Goal: Information Seeking & Learning: Learn about a topic

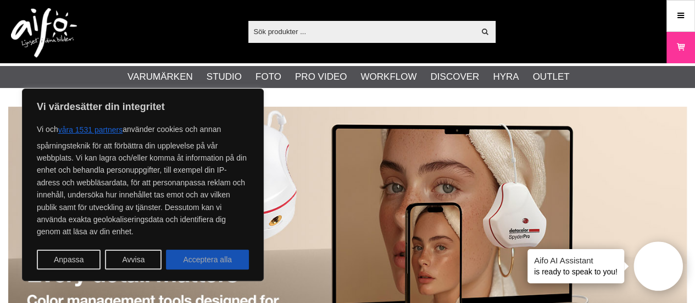
click at [210, 265] on button "Acceptera alla" at bounding box center [207, 259] width 83 height 20
checkbox input "true"
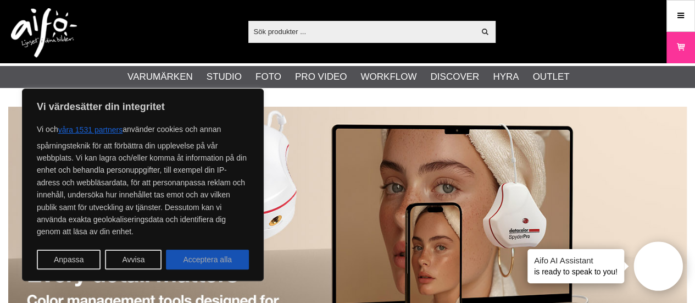
checkbox input "true"
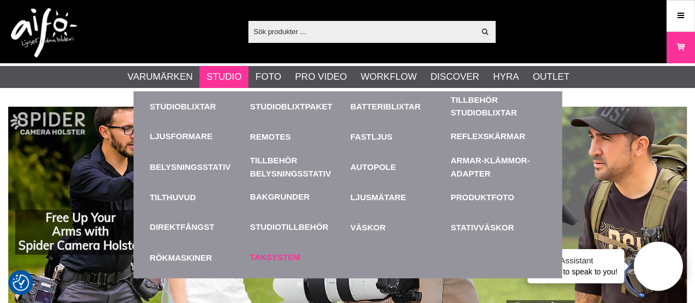
click at [272, 253] on link "Taksystem" at bounding box center [275, 257] width 50 height 13
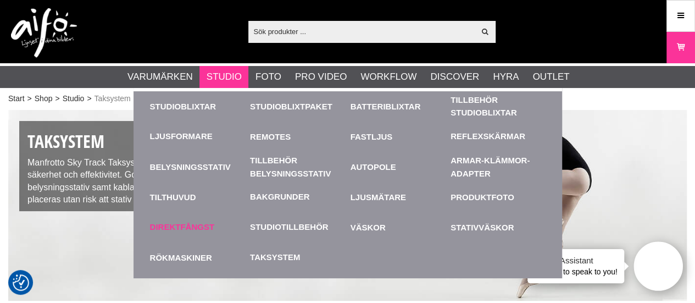
click at [186, 217] on div "Direktfångst" at bounding box center [197, 227] width 95 height 30
click at [186, 221] on link "Direktfångst" at bounding box center [182, 227] width 65 height 13
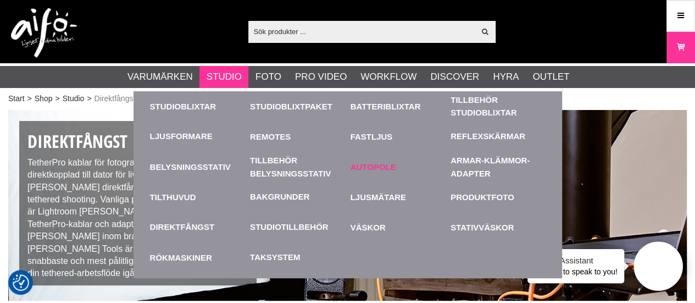
click at [370, 160] on link "Autopole" at bounding box center [397, 167] width 95 height 30
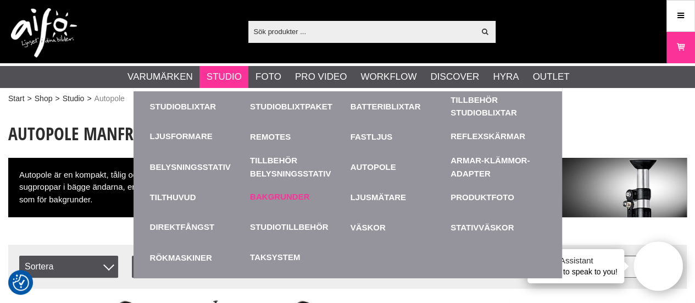
click at [280, 205] on div "Bakgrunder" at bounding box center [297, 197] width 95 height 30
drag, startPoint x: 280, startPoint y: 205, endPoint x: 279, endPoint y: 198, distance: 7.2
click at [279, 198] on div "Bakgrunder" at bounding box center [297, 197] width 95 height 30
click at [279, 198] on link "Bakgrunder" at bounding box center [279, 197] width 59 height 13
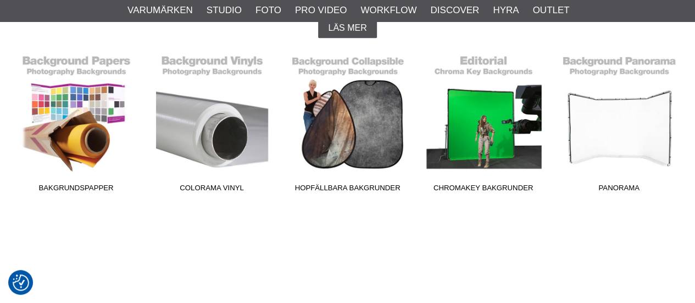
scroll to position [307, 0]
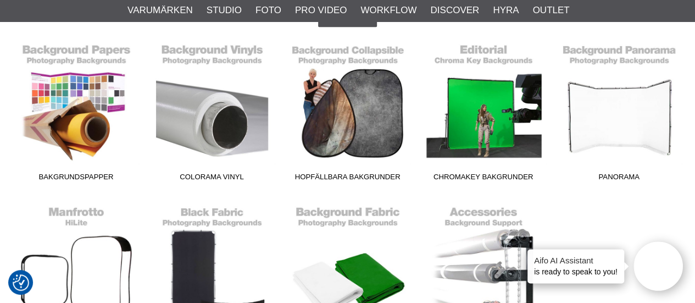
click at [279, 198] on div "Bakgrundspapper Colorama Vinyl Hopfällbara Bakgrunder Chromakey Bakgrunder Pano…" at bounding box center [347, 200] width 678 height 324
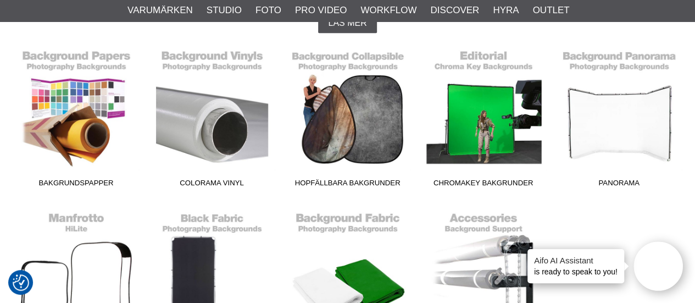
scroll to position [301, 0]
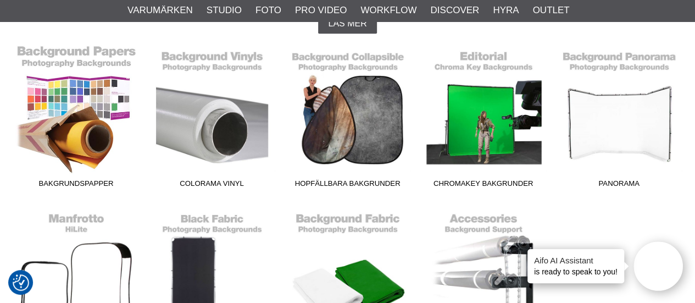
click at [48, 122] on link "Bakgrundspapper" at bounding box center [76, 118] width 136 height 148
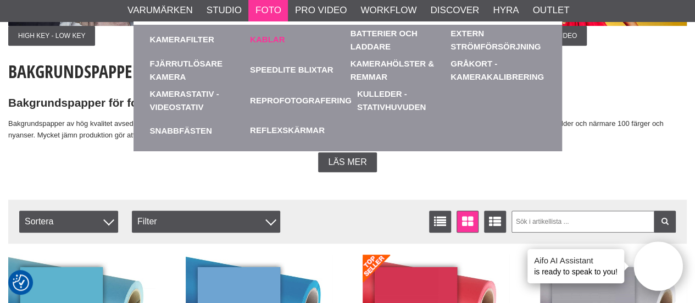
scroll to position [216, 0]
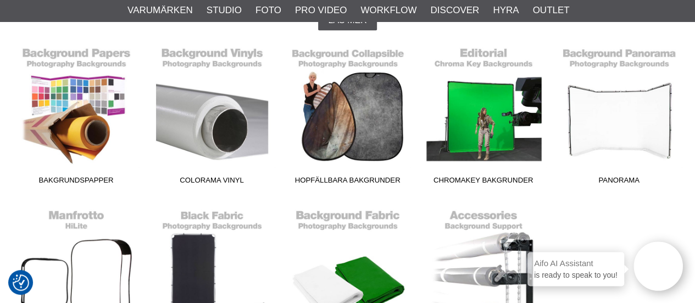
scroll to position [313, 0]
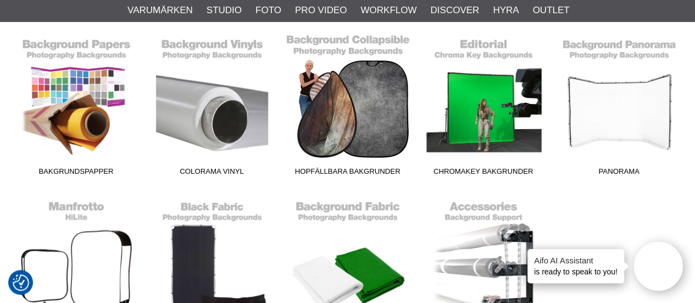
click at [347, 105] on link "Hopfällbara Bakgrunder" at bounding box center [347, 106] width 136 height 148
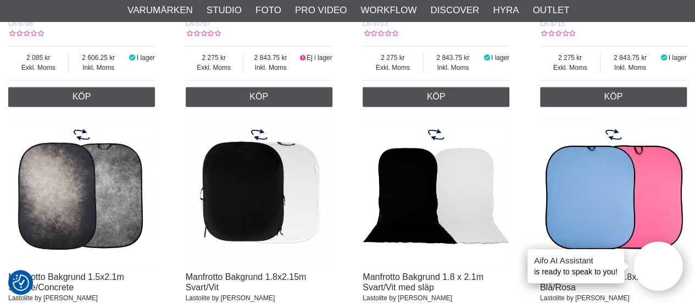
scroll to position [926, 0]
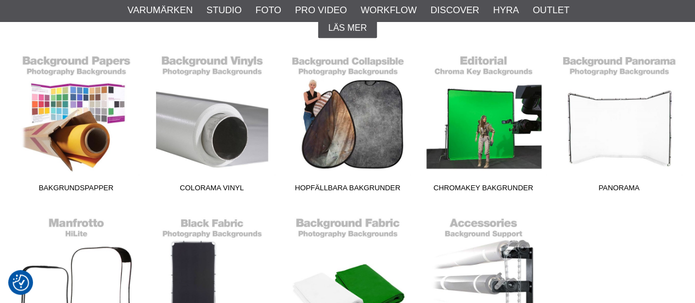
scroll to position [313, 0]
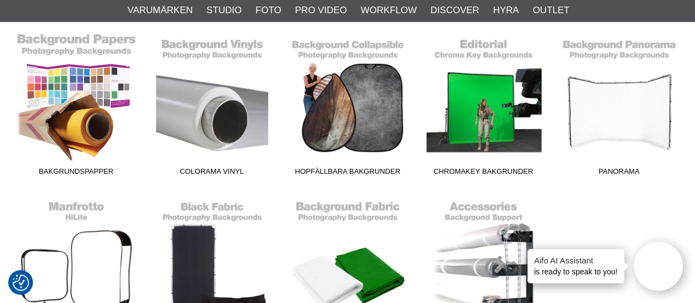
click at [75, 117] on link "Bakgrundspapper" at bounding box center [76, 106] width 136 height 148
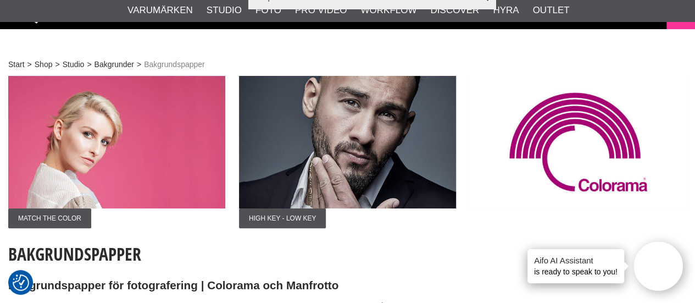
scroll to position [233, 0]
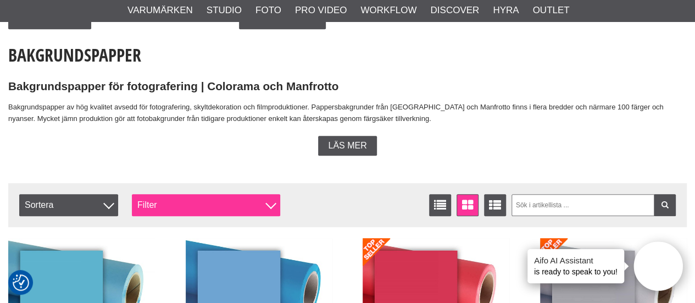
click at [208, 205] on div "Filter" at bounding box center [206, 205] width 148 height 22
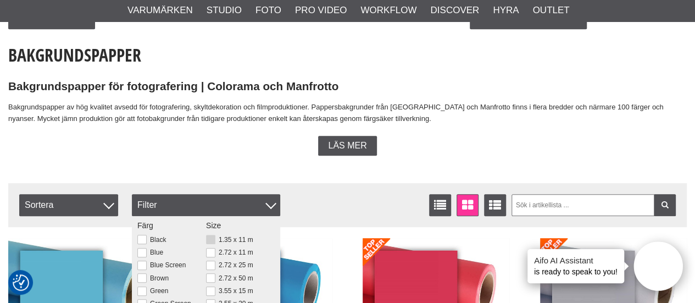
click at [210, 240] on button at bounding box center [210, 238] width 9 height 9
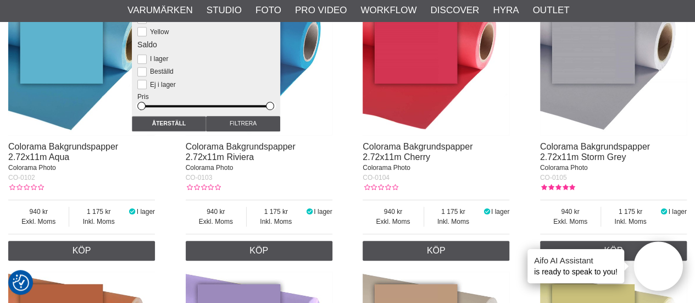
scroll to position [483, 0]
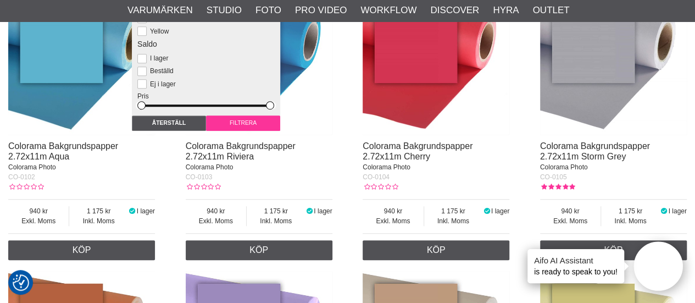
click at [238, 129] on input "Filtrera" at bounding box center [243, 122] width 74 height 15
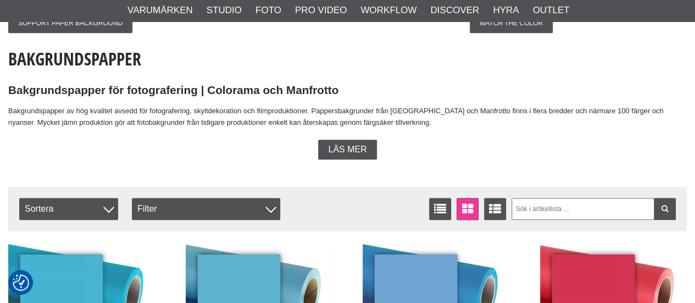
scroll to position [459, 0]
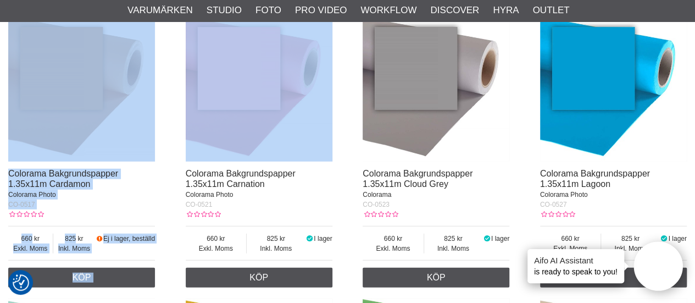
drag, startPoint x: 0, startPoint y: 0, endPoint x: 285, endPoint y: 38, distance: 287.5
click at [285, 38] on div "Colorama Bakgrundspapper 1.35x11m Sky Blue Colorama Photo CO-0501 Exkl. Moms 66…" at bounding box center [347, 146] width 678 height 1992
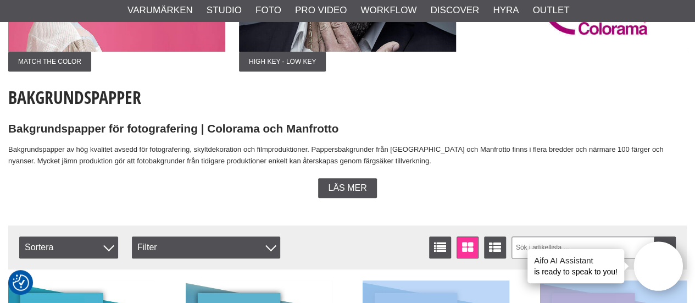
scroll to position [180, 0]
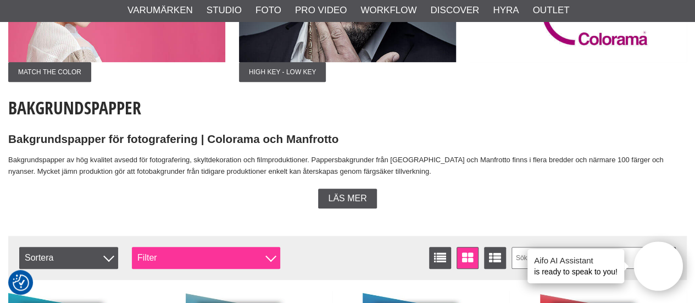
click at [184, 245] on div "Filtrera Sortera Antal artiklar 58 Listvisning Fönstervisning Utökad listvisnin…" at bounding box center [347, 258] width 678 height 44
click at [222, 260] on div "Filter" at bounding box center [206, 258] width 148 height 22
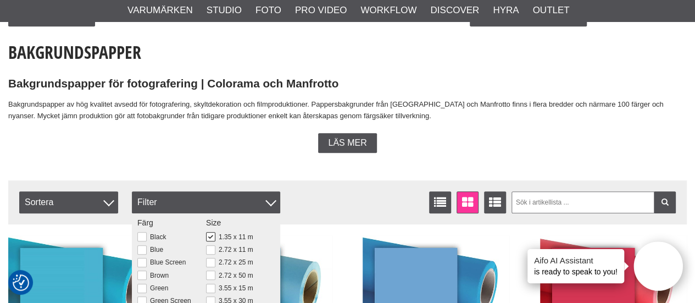
scroll to position [236, 0]
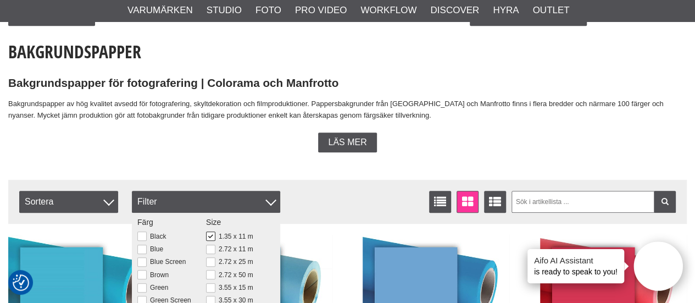
click at [206, 231] on button at bounding box center [210, 235] width 9 height 9
click at [525, 144] on div "Läs mer" at bounding box center [347, 142] width 678 height 20
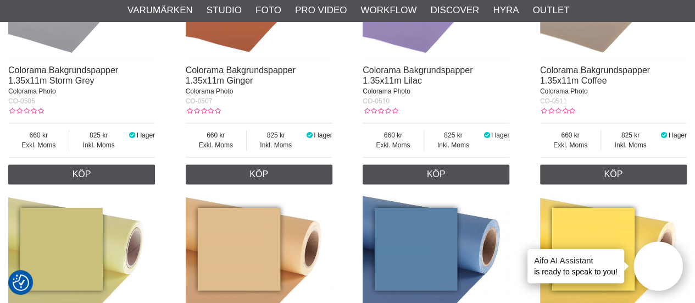
scroll to position [815, 0]
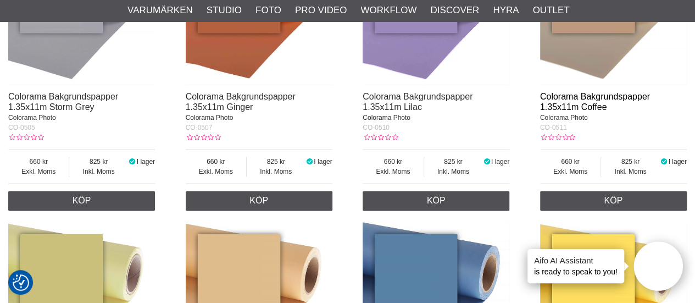
click at [596, 96] on link "Colorama Bakgrundspapper 1.35x11m Coffee" at bounding box center [595, 102] width 110 height 20
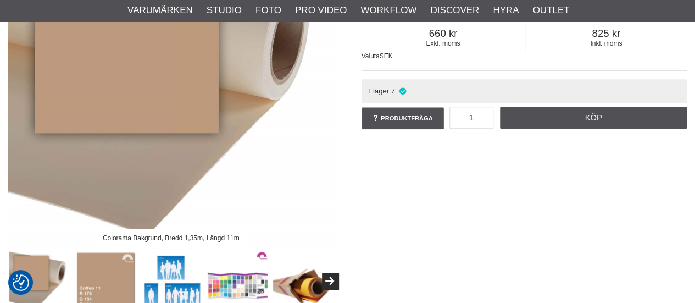
scroll to position [221, 0]
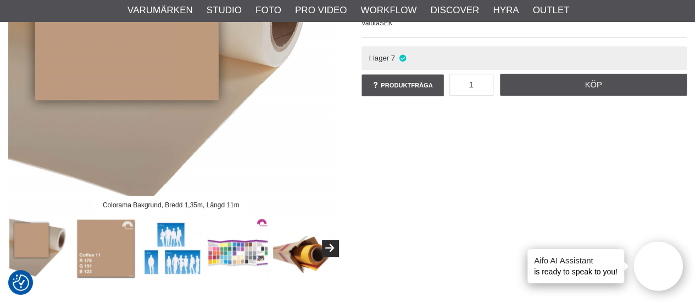
click at [190, 252] on img at bounding box center [171, 247] width 61 height 61
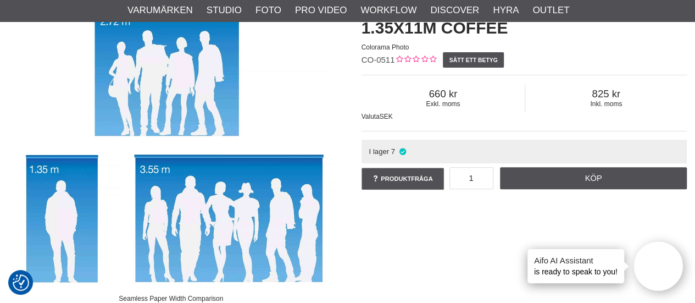
scroll to position [65, 0]
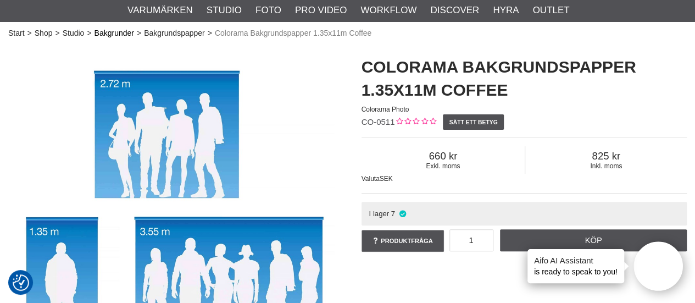
click at [116, 32] on link "Bakgrunder" at bounding box center [114, 33] width 40 height 12
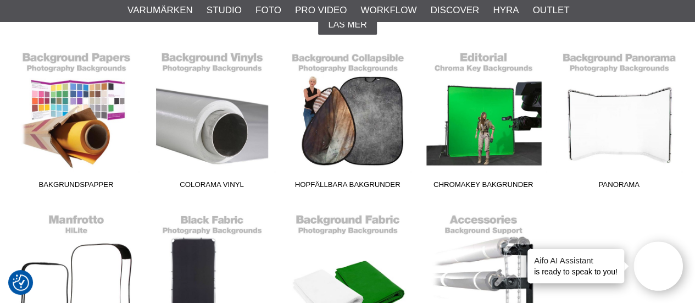
scroll to position [298, 0]
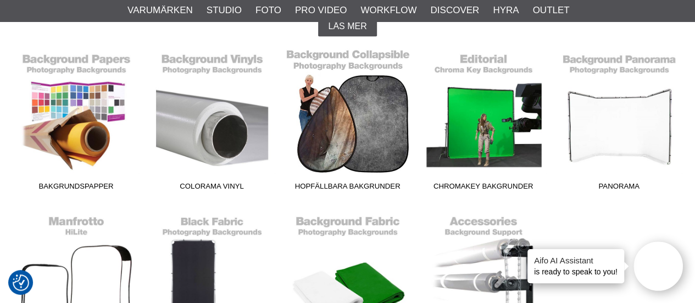
click at [360, 142] on link "Hopfällbara Bakgrunder" at bounding box center [347, 121] width 136 height 148
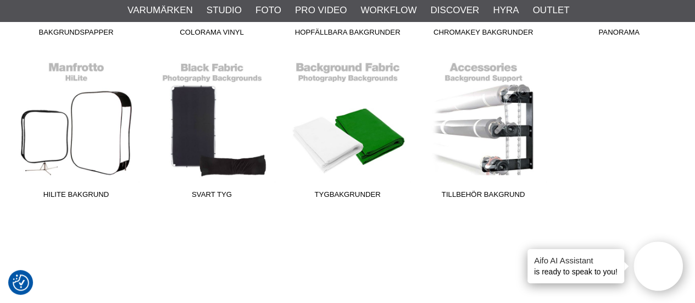
scroll to position [453, 0]
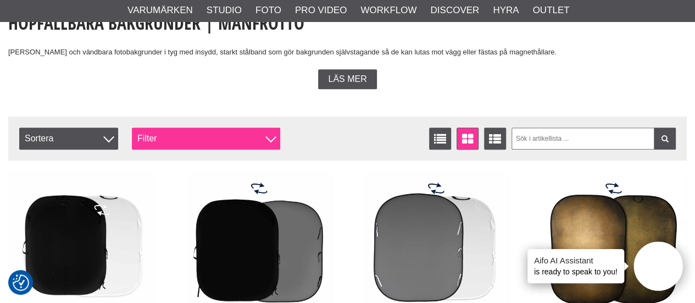
scroll to position [265, 0]
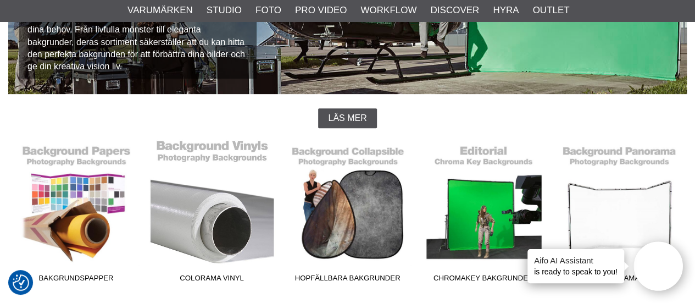
scroll to position [258, 0]
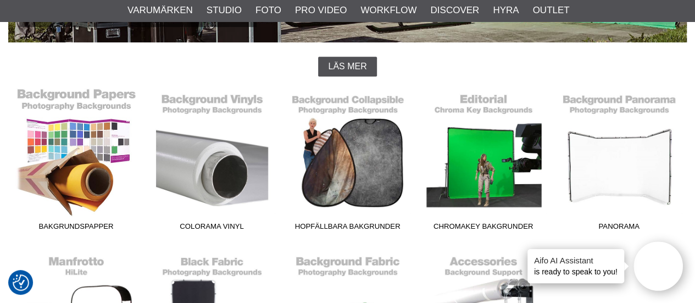
click at [98, 189] on link "Bakgrundspapper" at bounding box center [76, 161] width 136 height 148
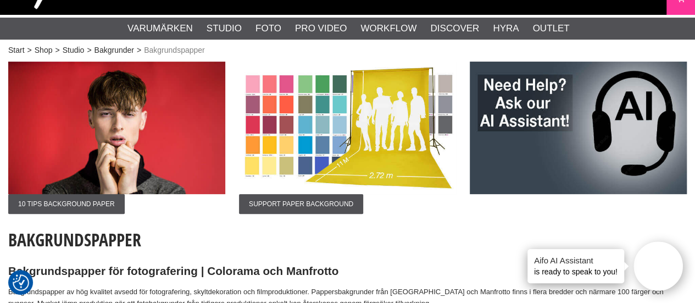
scroll to position [15, 0]
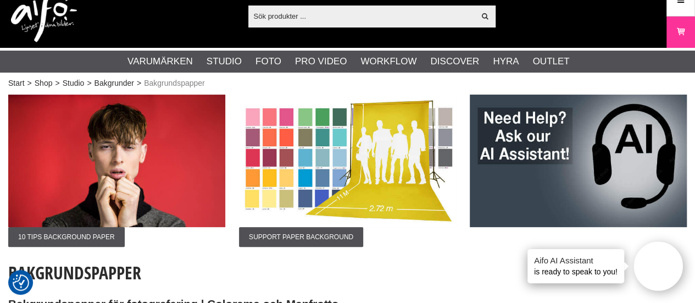
click at [349, 178] on img at bounding box center [347, 160] width 217 height 132
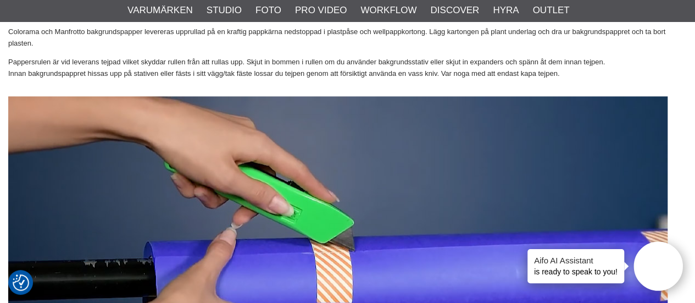
scroll to position [631, 0]
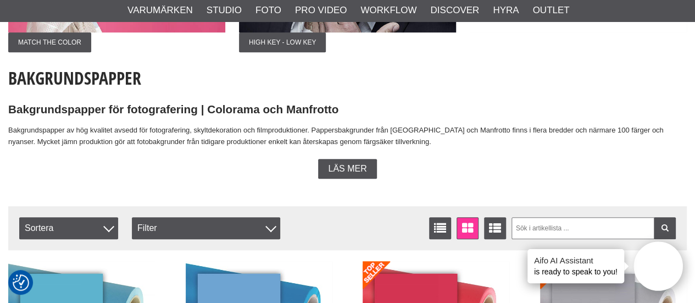
scroll to position [209, 0]
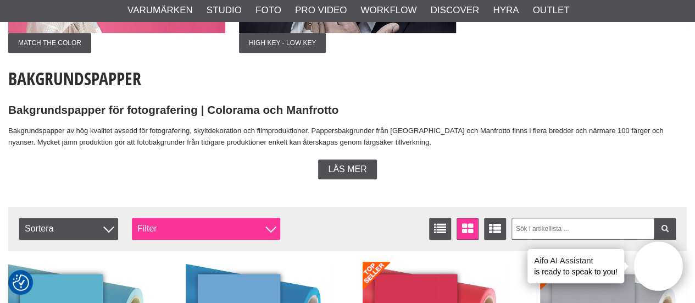
click at [210, 227] on div "Filter" at bounding box center [206, 228] width 148 height 22
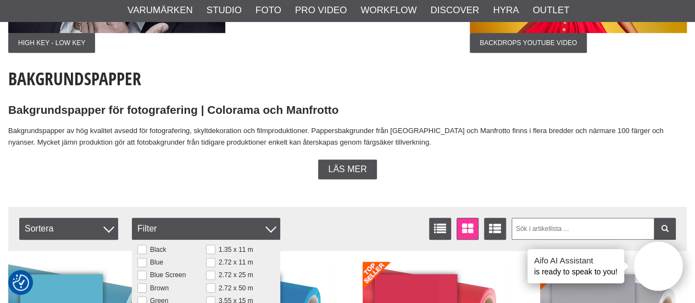
scroll to position [0, 0]
click at [206, 263] on button at bounding box center [210, 262] width 9 height 9
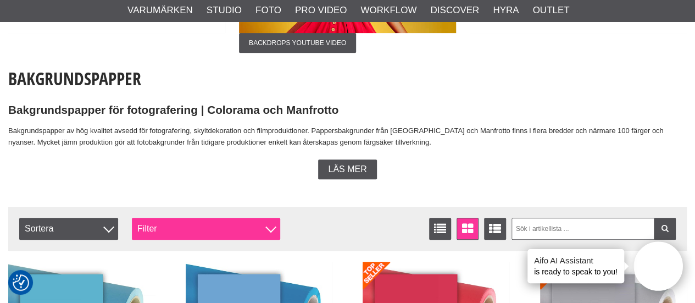
click at [249, 232] on div "Filter" at bounding box center [206, 228] width 148 height 22
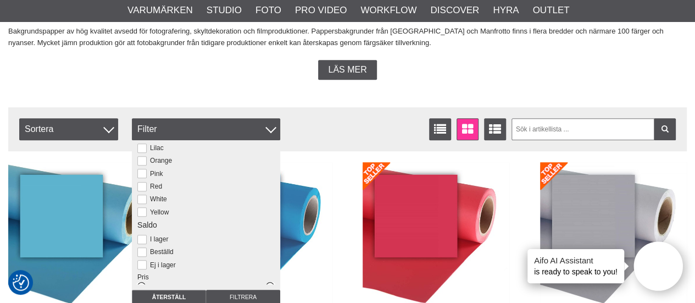
scroll to position [309, 0]
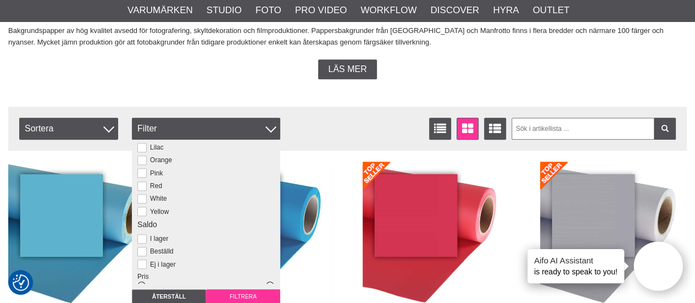
click at [248, 290] on input "Filtrera" at bounding box center [243, 296] width 74 height 15
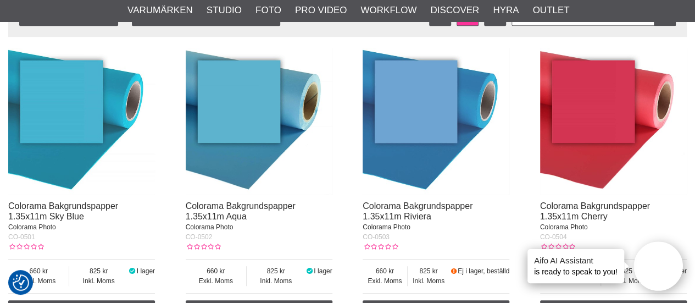
scroll to position [423, 0]
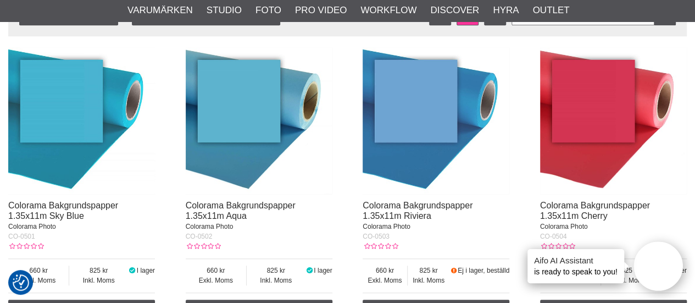
click at [648, 160] on img at bounding box center [613, 120] width 147 height 147
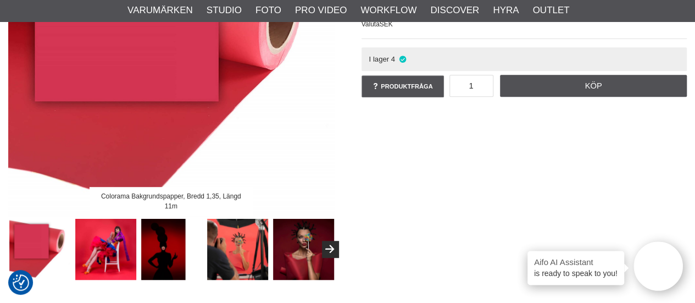
scroll to position [262, 0]
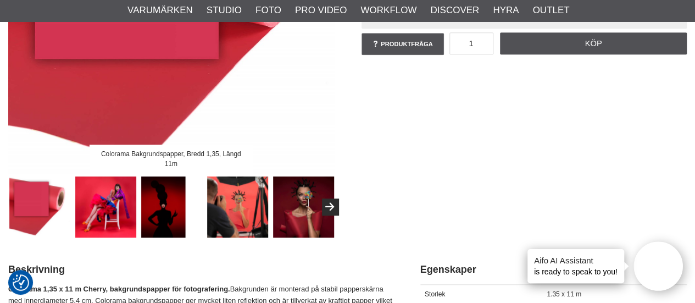
click at [169, 217] on img at bounding box center [171, 206] width 61 height 61
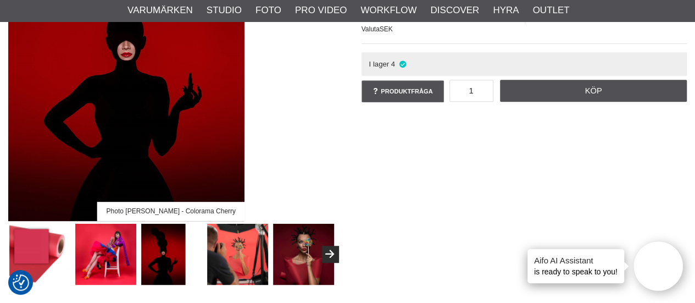
scroll to position [220, 0]
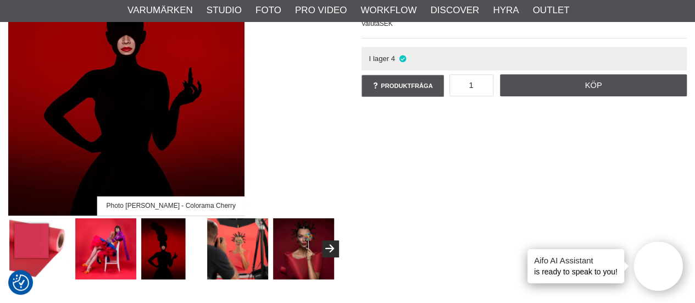
click at [227, 234] on img at bounding box center [237, 248] width 61 height 61
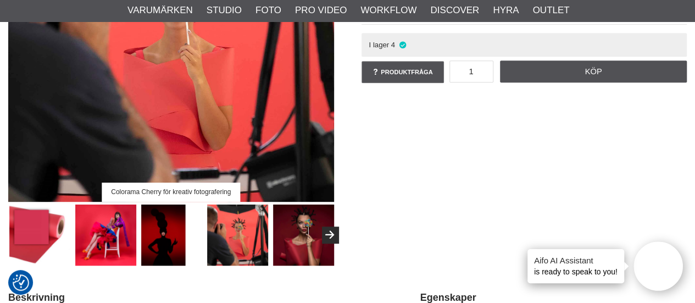
scroll to position [240, 0]
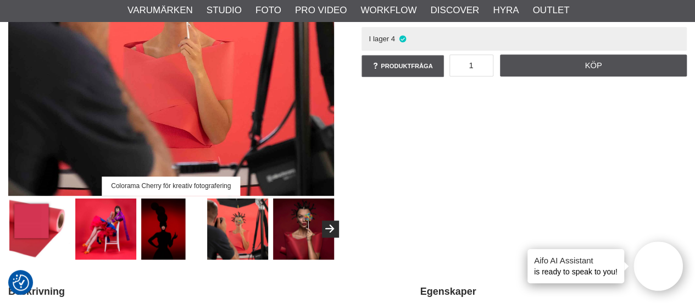
click at [320, 232] on img at bounding box center [303, 228] width 61 height 61
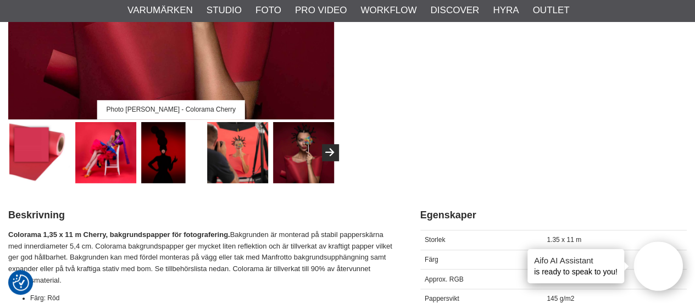
scroll to position [318, 0]
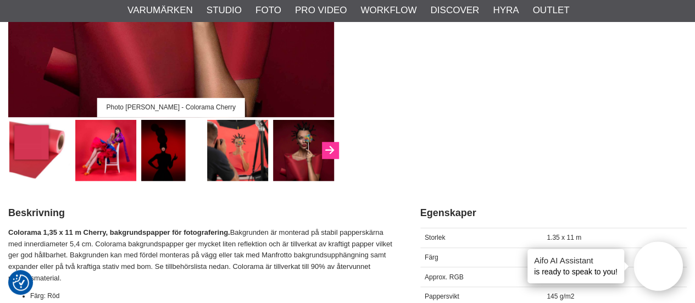
click at [329, 143] on button "Next" at bounding box center [330, 150] width 16 height 16
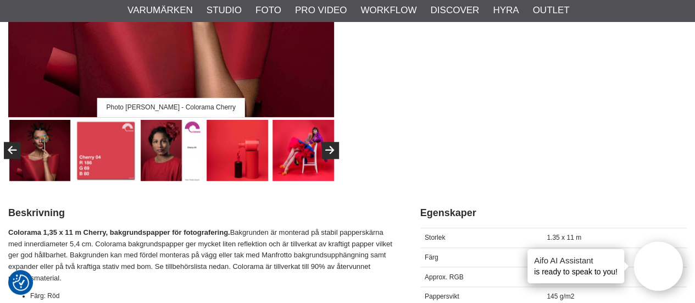
click at [174, 158] on img at bounding box center [171, 150] width 61 height 61
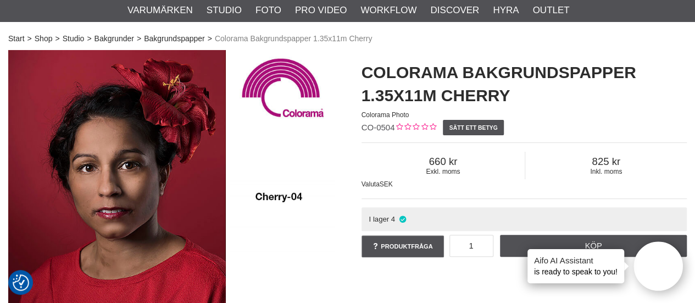
scroll to position [256, 0]
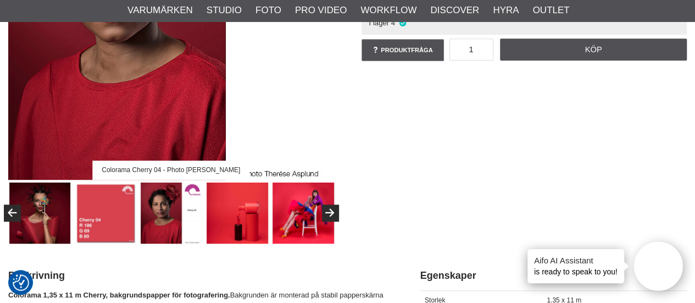
click at [247, 217] on img at bounding box center [236, 212] width 61 height 61
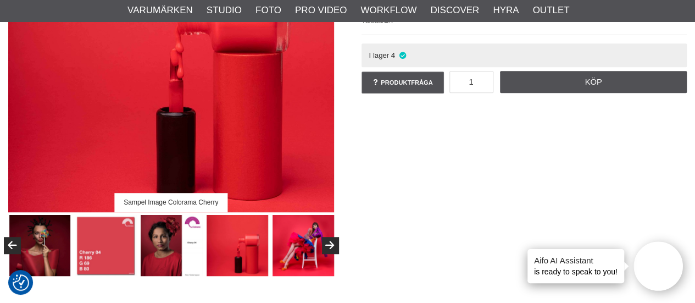
scroll to position [244, 0]
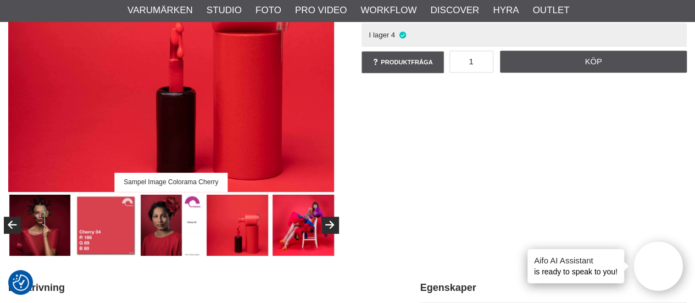
click at [296, 201] on img at bounding box center [302, 224] width 61 height 61
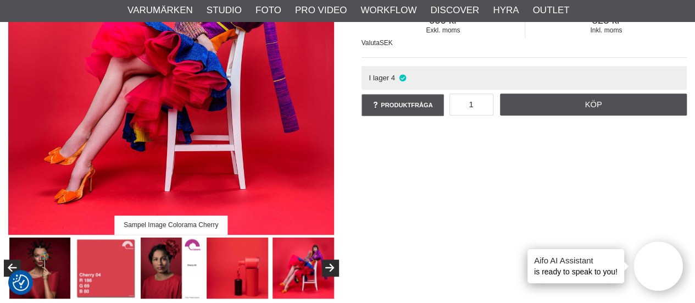
scroll to position [201, 0]
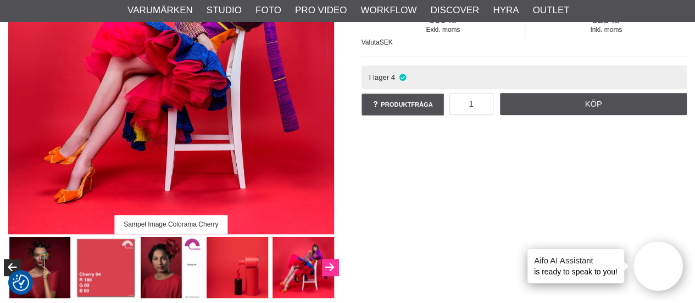
click at [332, 270] on button "Next" at bounding box center [330, 267] width 16 height 16
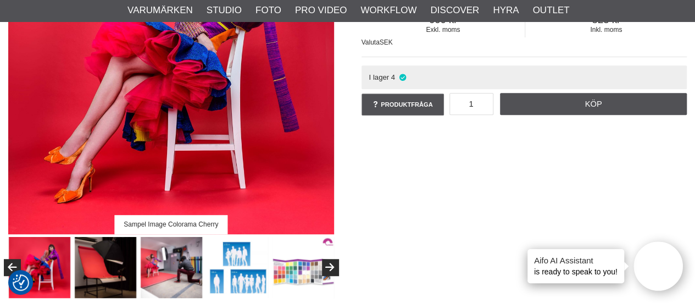
click at [111, 276] on img at bounding box center [105, 267] width 61 height 61
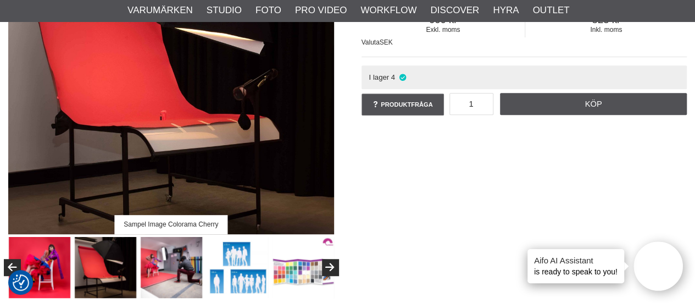
click at [184, 270] on img at bounding box center [171, 267] width 61 height 61
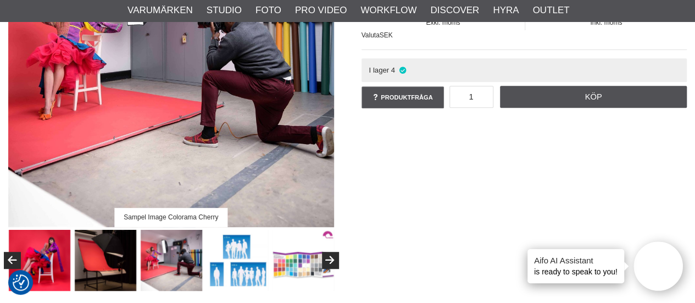
scroll to position [209, 0]
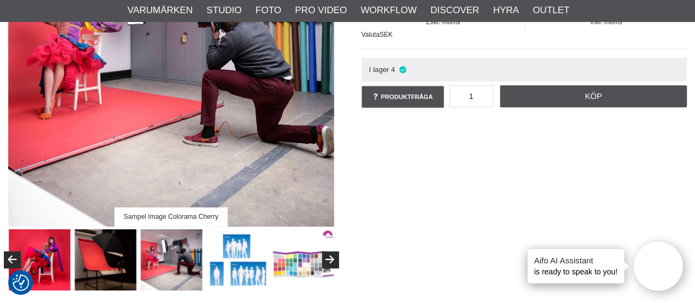
click at [256, 272] on img at bounding box center [236, 259] width 61 height 61
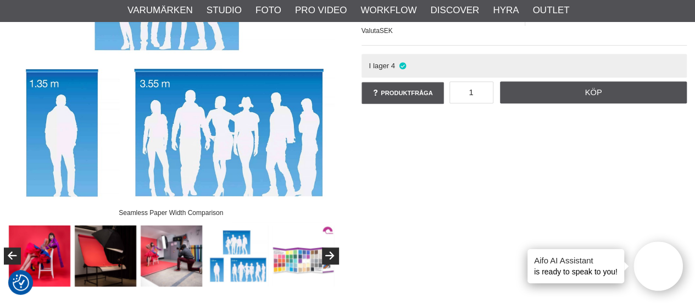
scroll to position [225, 0]
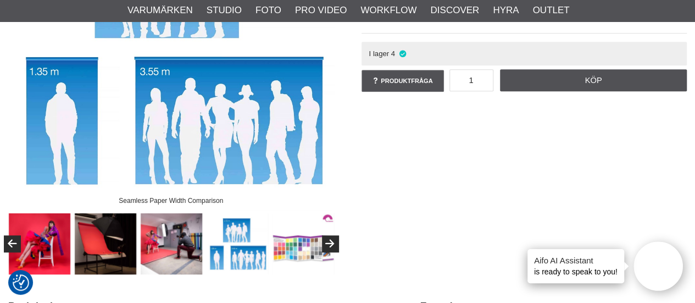
click at [306, 257] on img at bounding box center [302, 243] width 61 height 61
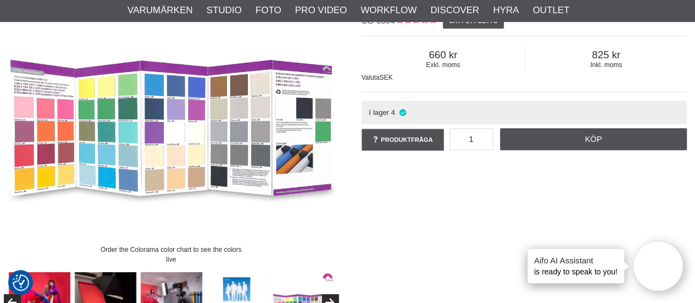
scroll to position [237, 0]
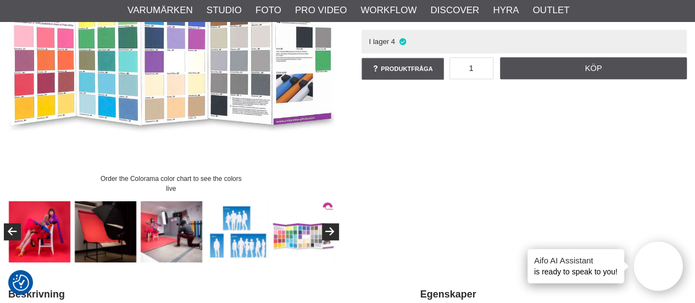
click at [227, 242] on img at bounding box center [236, 231] width 61 height 61
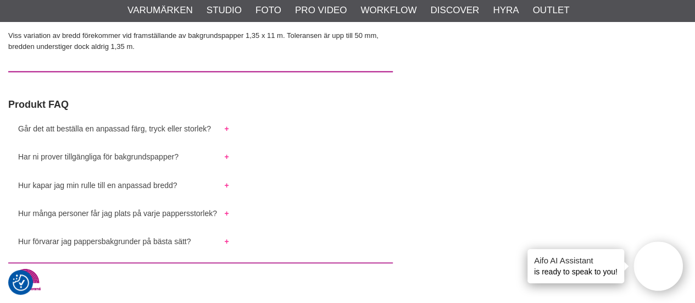
scroll to position [856, 0]
click at [228, 187] on button "Hur kapar jag min rulle till en anpassad bredd?" at bounding box center [123, 180] width 231 height 14
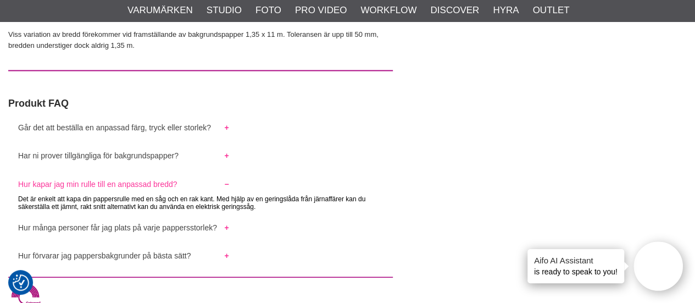
scroll to position [921, 0]
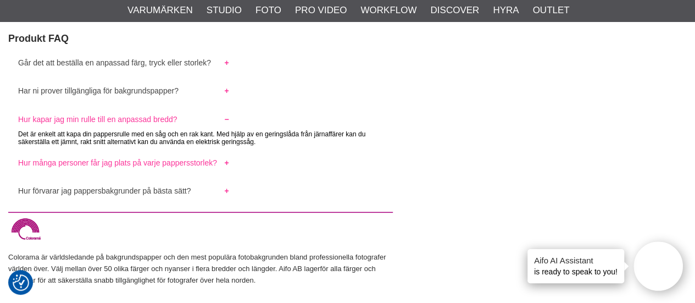
click at [217, 155] on button "Hur många personer får jag plats på varje pappersstorlek?" at bounding box center [123, 159] width 231 height 14
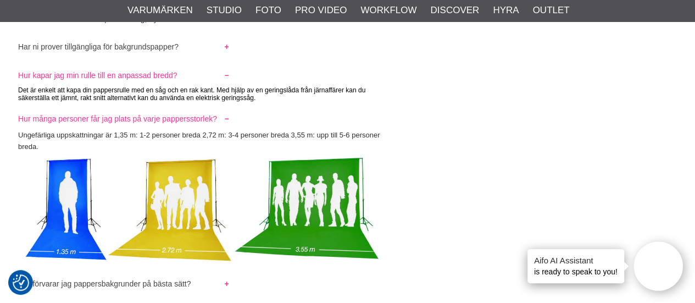
scroll to position [967, 0]
